Goal: Task Accomplishment & Management: Use online tool/utility

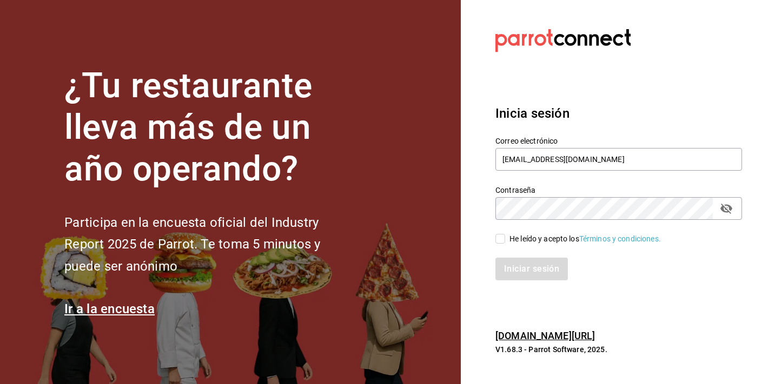
click at [501, 243] on input "He leído y acepto los Términos y condiciones." at bounding box center [500, 239] width 10 height 10
checkbox input "true"
click at [528, 266] on button "Iniciar sesión" at bounding box center [532, 269] width 74 height 23
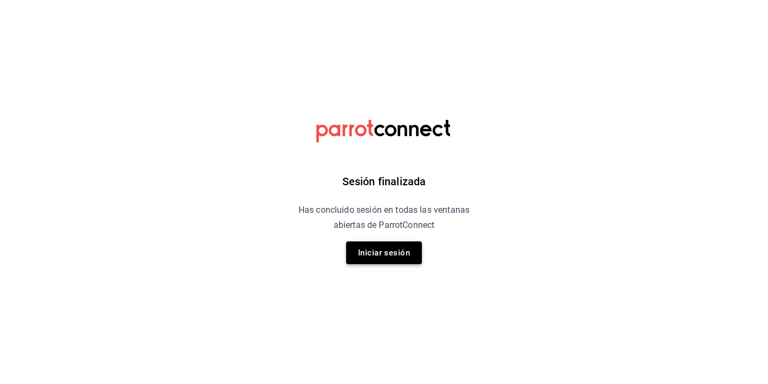
click at [394, 250] on button "Iniciar sesión" at bounding box center [384, 253] width 76 height 23
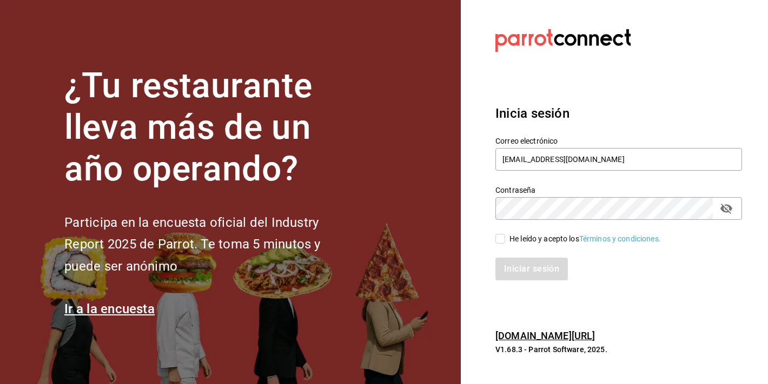
click at [506, 248] on div "Iniciar sesión" at bounding box center [612, 263] width 260 height 36
click at [498, 240] on input "He leído y acepto los Términos y condiciones." at bounding box center [500, 239] width 10 height 10
checkbox input "true"
click at [525, 271] on button "Iniciar sesión" at bounding box center [532, 269] width 74 height 23
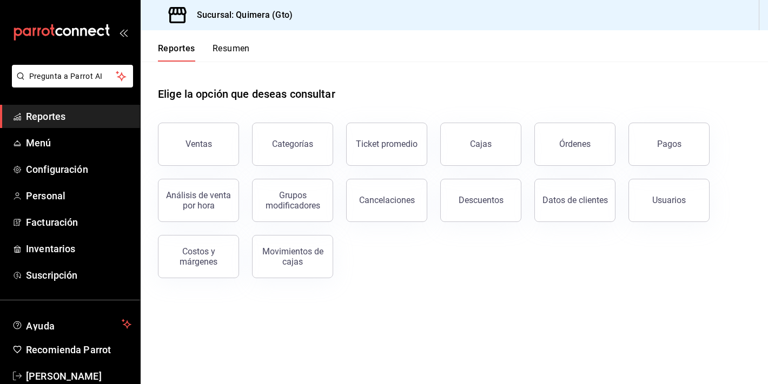
click at [201, 167] on div "Análisis de venta por hora" at bounding box center [192, 194] width 94 height 56
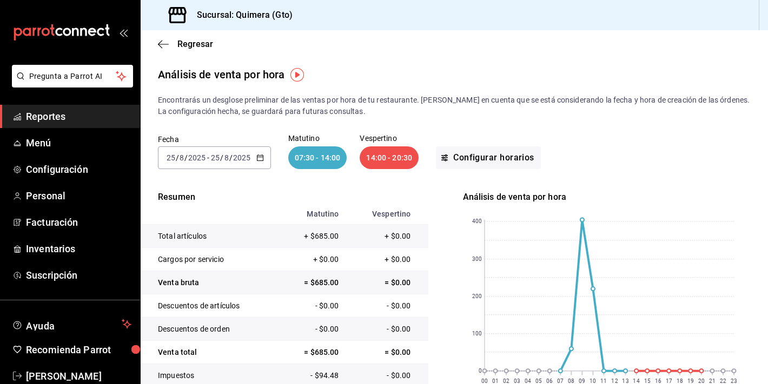
click at [90, 22] on div "mailbox folders" at bounding box center [70, 32] width 140 height 65
click at [83, 32] on icon "mailbox folders" at bounding box center [61, 32] width 97 height 16
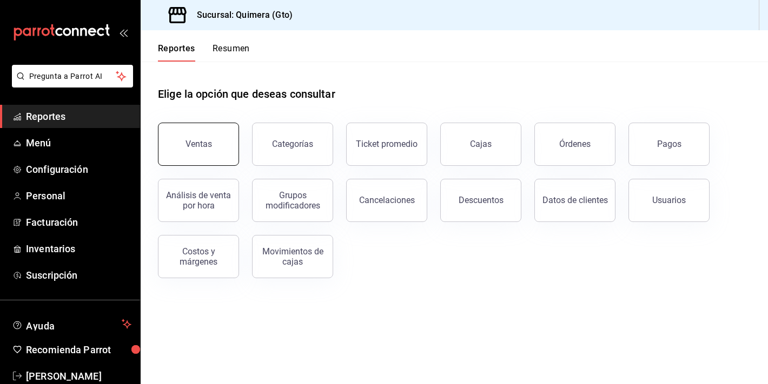
click at [203, 147] on div "Ventas" at bounding box center [198, 144] width 26 height 10
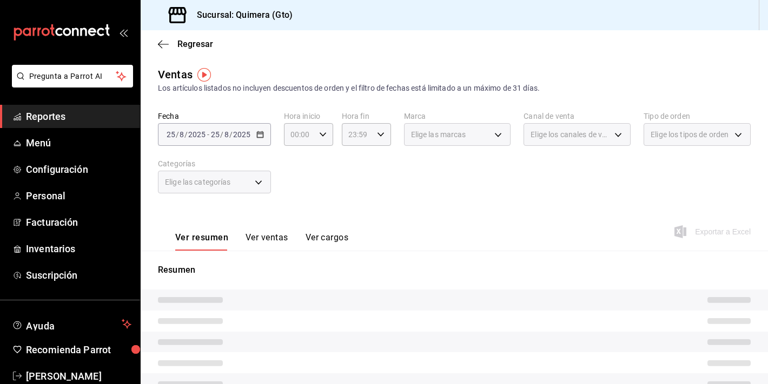
click at [276, 127] on div "Fecha 2025-08-25 25 / 8 / 2025 - 2025-08-25 25 / 8 / 2025 Hora inicio 00:00 Hor…" at bounding box center [454, 158] width 593 height 95
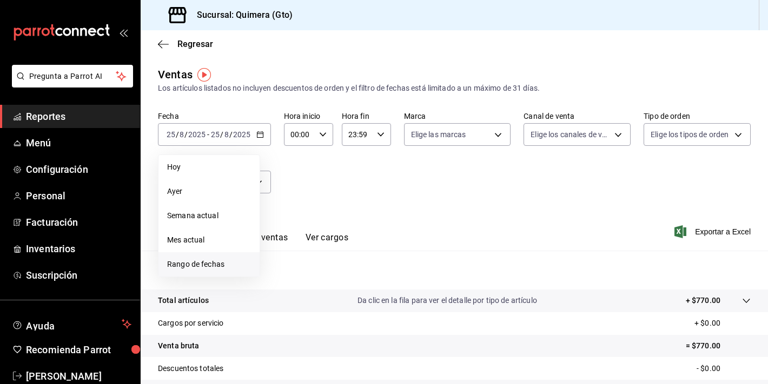
click at [224, 267] on span "Rango de fechas" at bounding box center [209, 264] width 84 height 11
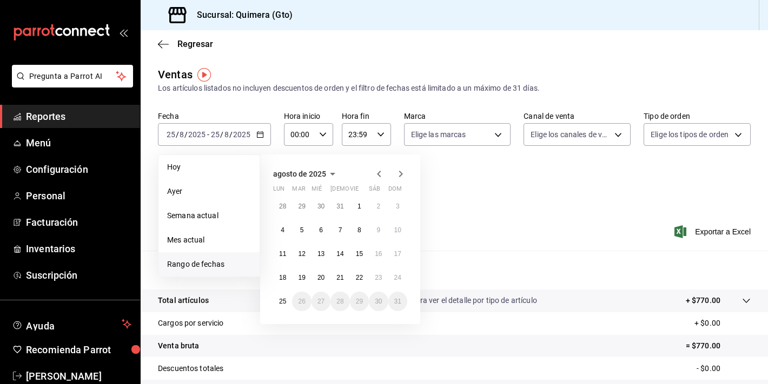
click at [420, 220] on div "agosto de 2025 lun mar mié jue vie sáb dom 28 29 30 31 1 2 3 4 5 6 7 8 9 10 11 …" at bounding box center [354, 235] width 189 height 178
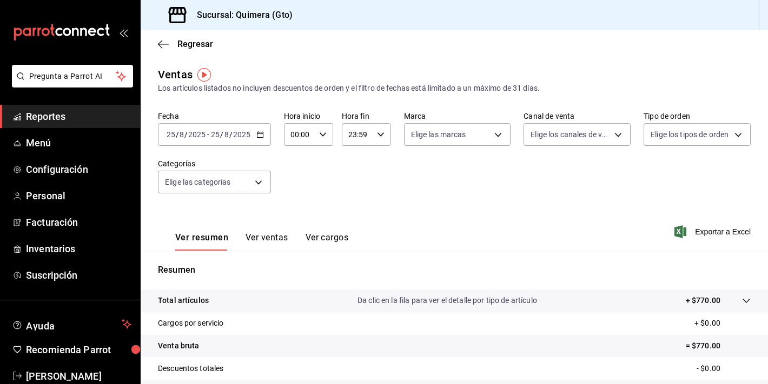
click at [450, 214] on div "Ver resumen Ver ventas Ver cargos Exportar a Excel" at bounding box center [454, 229] width 627 height 44
click at [277, 249] on button "Ver ventas" at bounding box center [267, 242] width 43 height 18
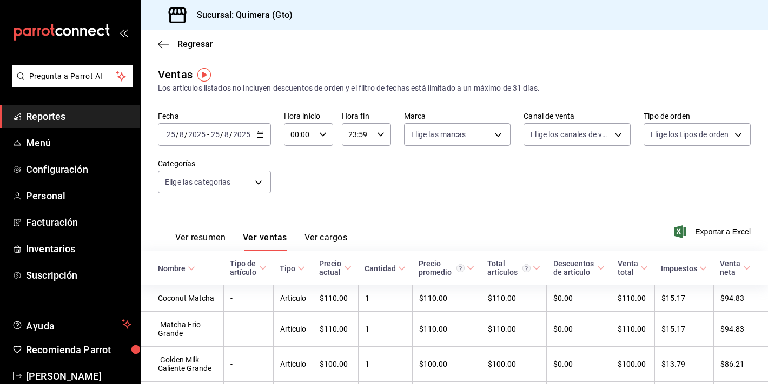
click at [211, 236] on button "Ver resumen" at bounding box center [200, 242] width 50 height 18
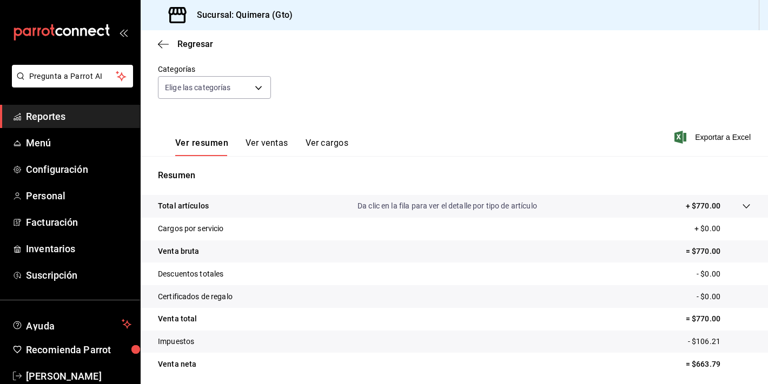
scroll to position [134, 0]
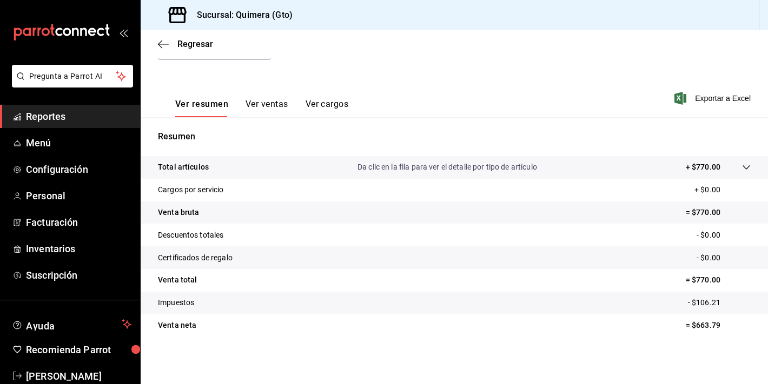
click at [252, 104] on button "Ver ventas" at bounding box center [267, 108] width 43 height 18
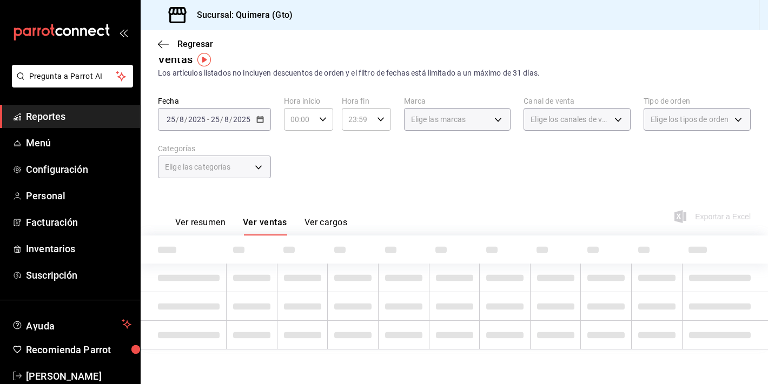
scroll to position [134, 0]
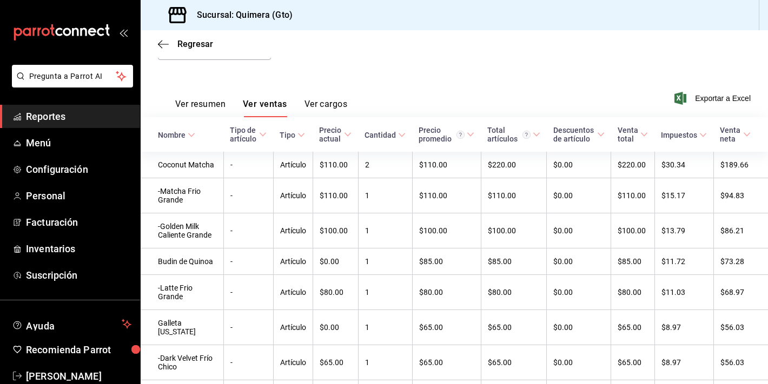
click at [195, 110] on button "Ver resumen" at bounding box center [200, 108] width 50 height 18
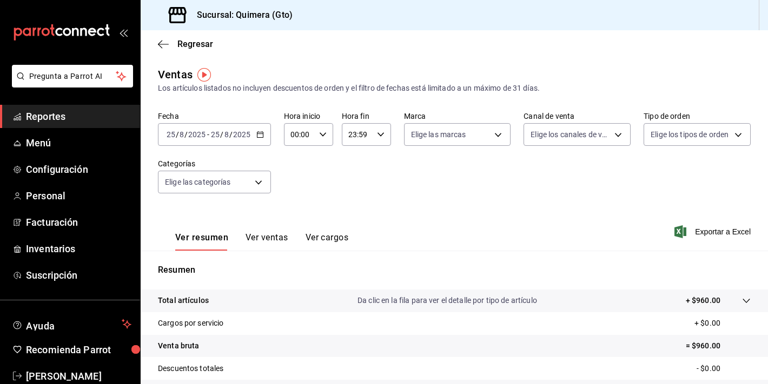
click at [234, 131] on input "2025" at bounding box center [242, 134] width 18 height 9
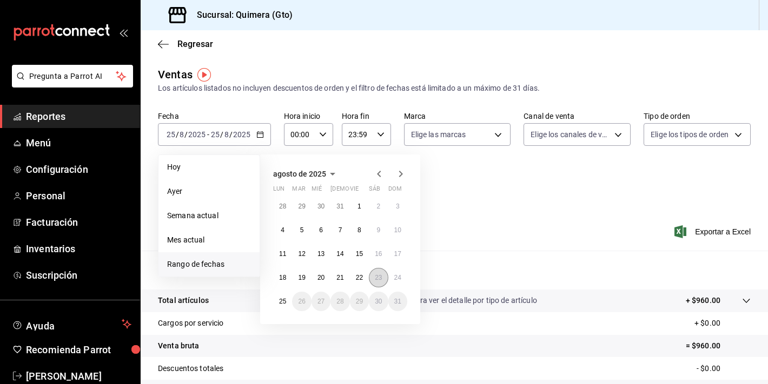
click at [382, 282] on button "23" at bounding box center [378, 277] width 19 height 19
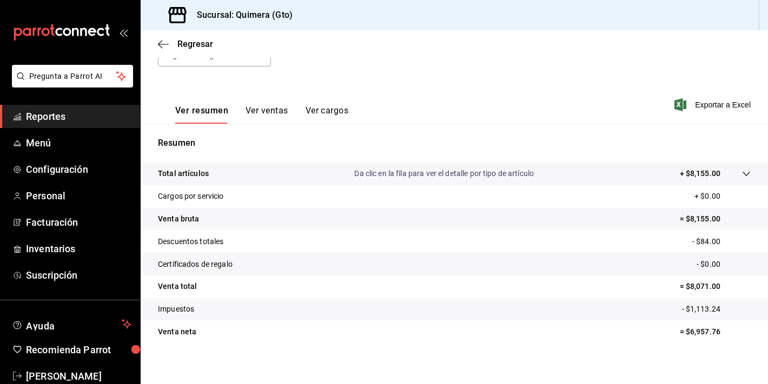
click at [253, 118] on button "Ver ventas" at bounding box center [267, 114] width 43 height 18
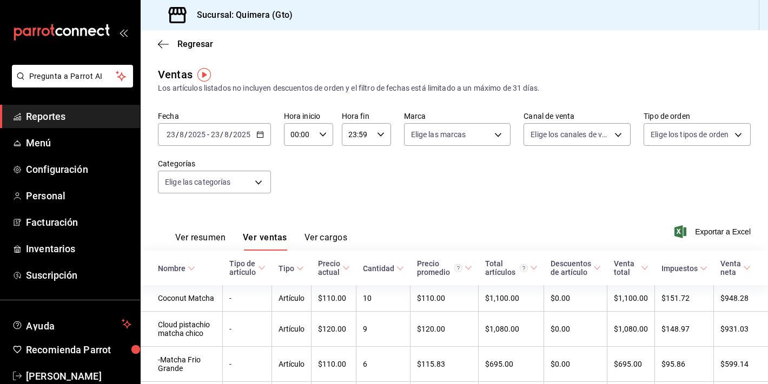
click at [238, 132] on input "2025" at bounding box center [242, 134] width 18 height 9
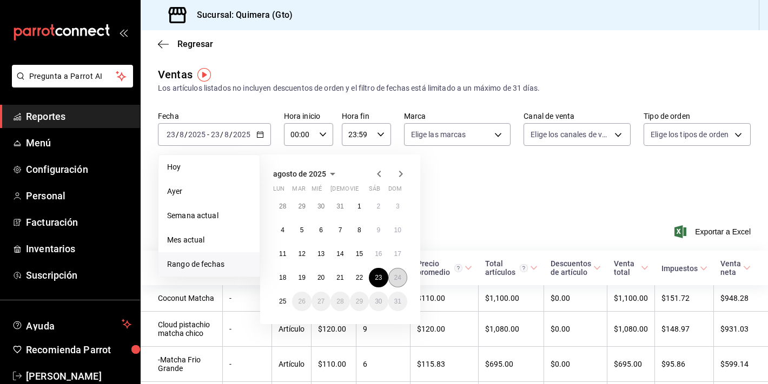
click at [400, 281] on abbr "24" at bounding box center [397, 278] width 7 height 8
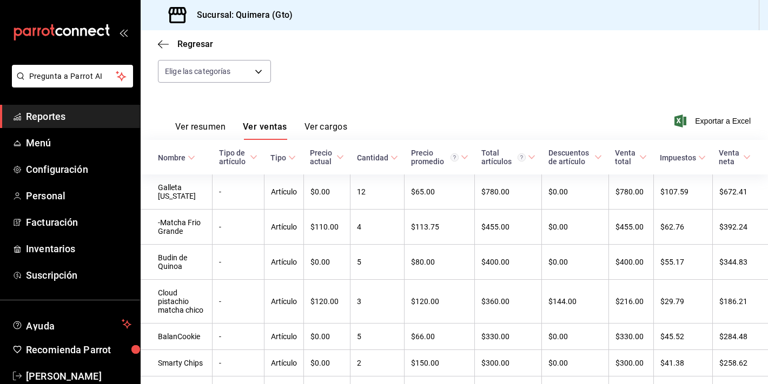
scroll to position [111, 0]
click at [218, 129] on button "Ver resumen" at bounding box center [200, 130] width 50 height 18
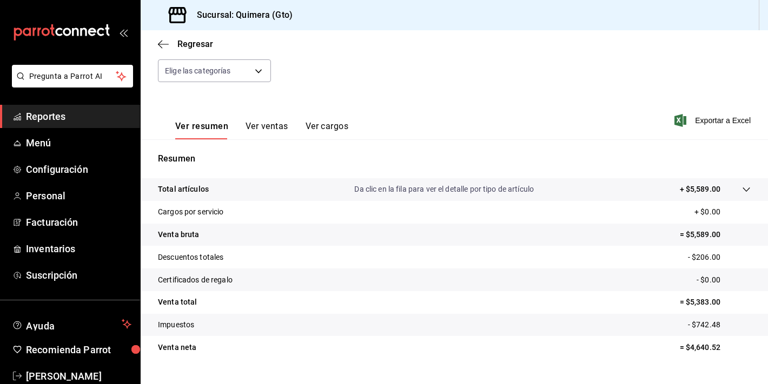
click at [262, 127] on button "Ver ventas" at bounding box center [267, 130] width 43 height 18
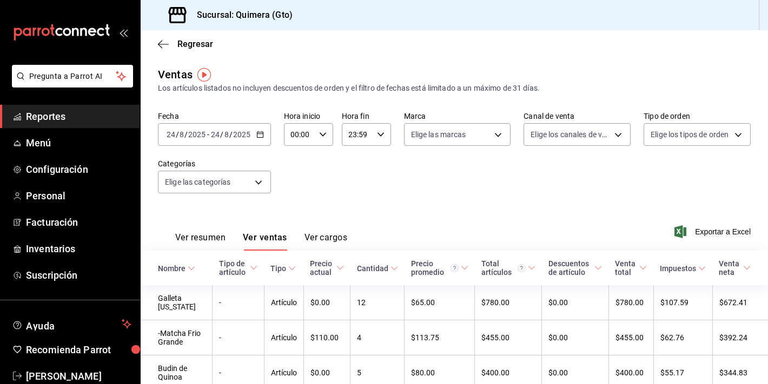
click at [247, 147] on div "Fecha 2025-08-24 24 / 8 / 2025 - 2025-08-24 24 / 8 / 2025 Hora inicio 00:00 Hor…" at bounding box center [454, 158] width 593 height 95
click at [254, 134] on div "2025-08-24 24 / 8 / 2025 - 2025-08-24 24 / 8 / 2025" at bounding box center [214, 134] width 113 height 23
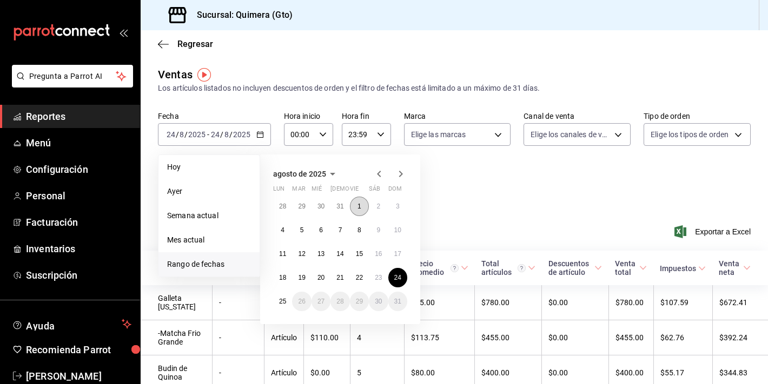
click at [364, 203] on button "1" at bounding box center [359, 206] width 19 height 19
click at [395, 277] on abbr "24" at bounding box center [397, 278] width 7 height 8
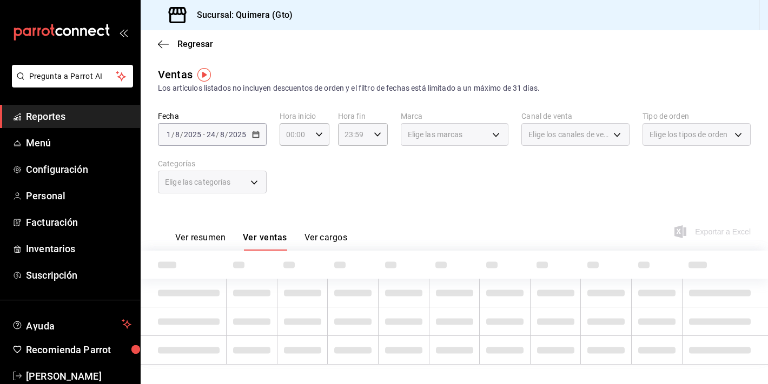
click at [212, 240] on button "Ver resumen" at bounding box center [200, 242] width 50 height 18
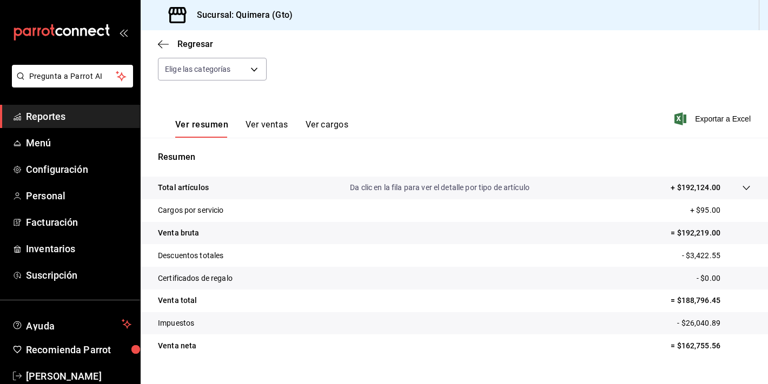
scroll to position [114, 0]
